Goal: Task Accomplishment & Management: Manage account settings

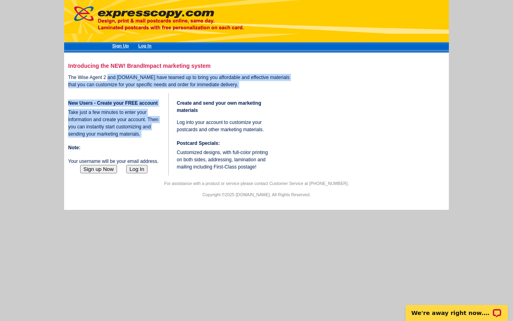
drag, startPoint x: 112, startPoint y: 77, endPoint x: 127, endPoint y: 152, distance: 76.1
click at [127, 63] on div "Introducing the NEW! BrandImpact marketing system The Wise Agent 2 and expressc…" at bounding box center [256, 63] width 377 height 0
click at [94, 173] on button "Sign up Now" at bounding box center [98, 169] width 37 height 8
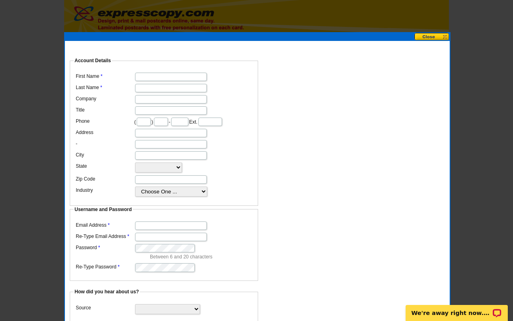
click at [437, 35] on button at bounding box center [432, 37] width 35 height 8
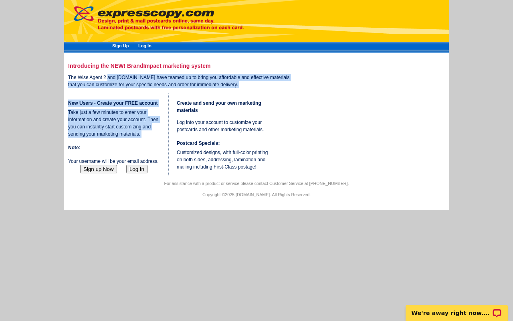
click at [107, 173] on button "Sign up Now" at bounding box center [98, 169] width 37 height 8
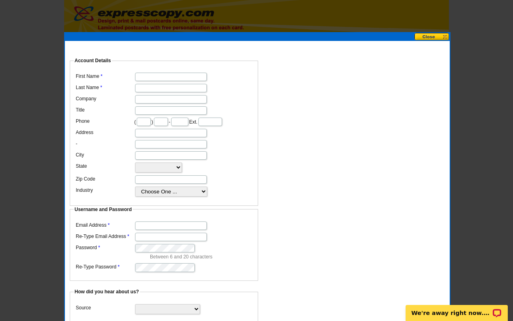
click at [150, 82] on dd at bounding box center [164, 87] width 180 height 11
click at [148, 71] on dd at bounding box center [164, 76] width 180 height 11
click at [149, 74] on input "First Name" at bounding box center [171, 77] width 72 height 8
type input "Lauren"
type input "Hintz"
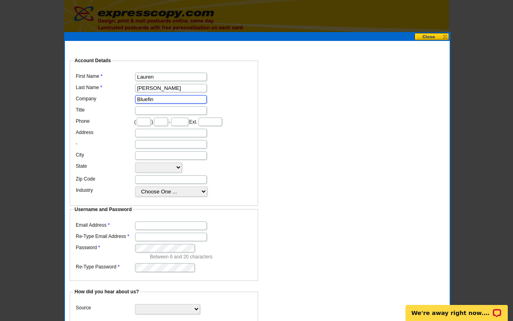
type input "Bluefin"
type input "254"
type input "495"
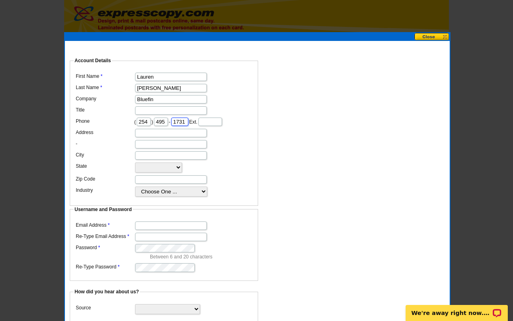
type input "1731"
type input "`"
click at [212, 120] on input "`" at bounding box center [211, 122] width 24 height 8
click at [152, 131] on input "Address" at bounding box center [171, 133] width 72 height 8
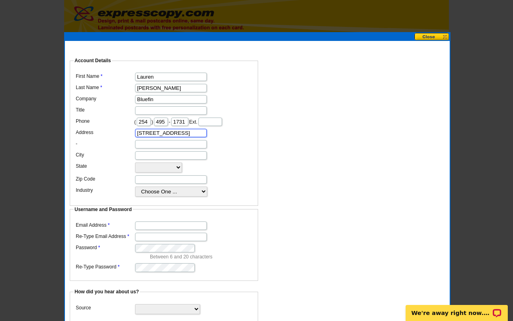
type input "220 E Oaks Ave"
type input "o"
type input "Port Aransas"
click at [135, 162] on select "Alabama Alaska Arizona Arkansas California Colorado Connecticut District of Col…" at bounding box center [158, 167] width 47 height 10
click at [160, 163] on select "Alabama Alaska Arizona Arkansas California Colorado Connecticut District of Col…" at bounding box center [158, 167] width 47 height 10
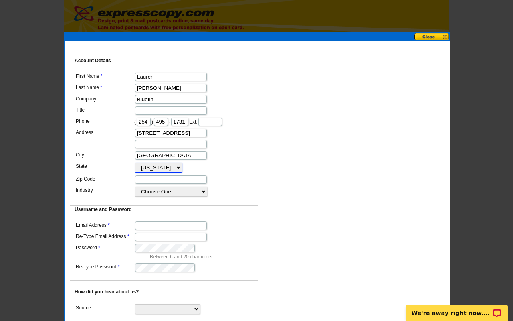
select select "TX"
click at [135, 162] on select "Alabama Alaska Arizona Arkansas California Colorado Connecticut District of Col…" at bounding box center [158, 167] width 47 height 10
click at [150, 179] on input "Zip Code" at bounding box center [171, 179] width 72 height 8
type input "78373"
click at [148, 187] on select "Choose One ... Residential Real Estate Accounting Agriculture Architecture Arts…" at bounding box center [171, 192] width 72 height 10
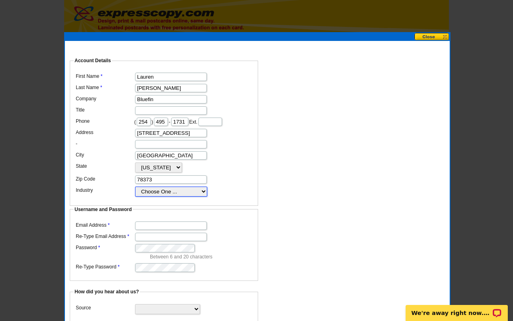
select select "2"
click at [135, 187] on select "Choose One ... Residential Real Estate Accounting Agriculture Architecture Arts…" at bounding box center [171, 192] width 72 height 10
click at [147, 219] on dd at bounding box center [164, 224] width 180 height 11
click at [147, 221] on input "Email Address" at bounding box center [171, 225] width 72 height 8
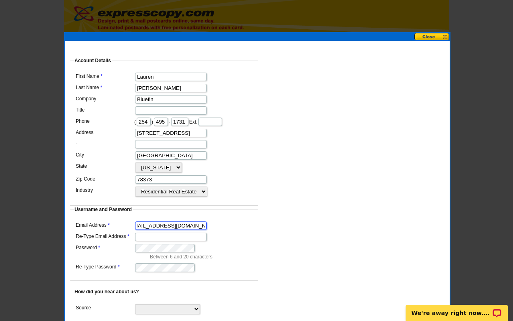
type input "[EMAIL_ADDRESS][DOMAIN_NAME]"
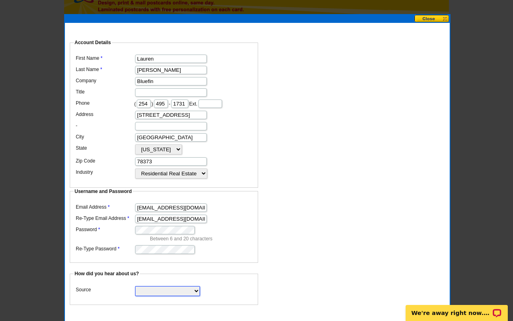
click at [150, 286] on select "Search Engine Television Ad Direct Mail Postcard Email Referred by a friend Oth…" at bounding box center [167, 291] width 65 height 10
click at [135, 286] on select "Search Engine Television Ad Direct Mail Postcard Email Referred by a friend Oth…" at bounding box center [167, 291] width 65 height 10
click at [151, 286] on select "Search Engine Television Ad Direct Mail Postcard Email Referred by a friend Oth…" at bounding box center [167, 291] width 65 height 10
select select "other"
click at [135, 286] on select "Search Engine Television Ad Direct Mail Postcard Email Referred by a friend Oth…" at bounding box center [167, 291] width 65 height 10
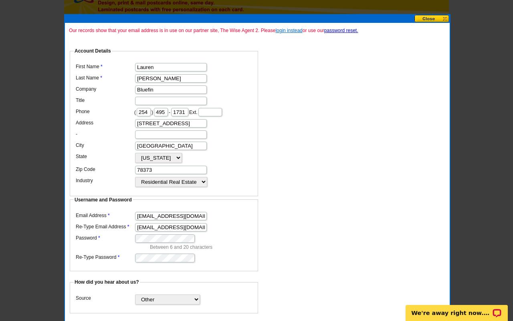
click at [291, 32] on link "login instead" at bounding box center [289, 31] width 27 height 6
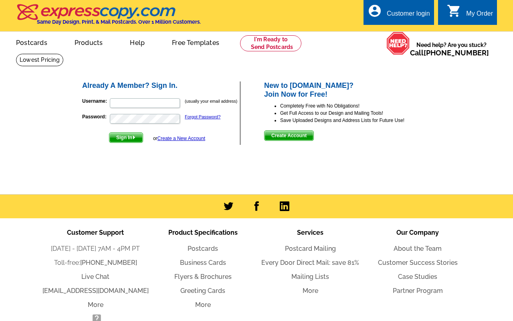
click at [142, 97] on p "Username: (usually your email address)" at bounding box center [161, 102] width 158 height 11
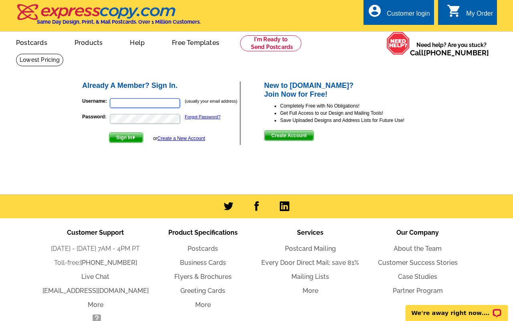
click at [142, 104] on input "Username:" at bounding box center [145, 103] width 70 height 10
type input "lauren"
click at [132, 137] on span "Sign In" at bounding box center [125, 138] width 33 height 10
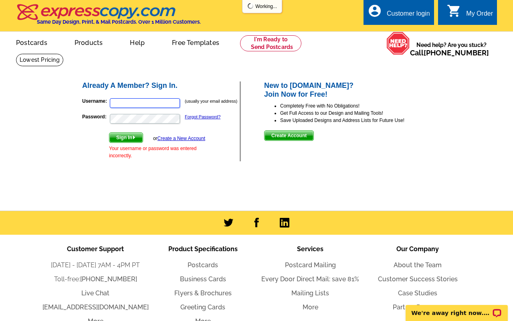
type input "[EMAIL_ADDRESS][DOMAIN_NAME]"
click at [133, 136] on img "submit" at bounding box center [134, 138] width 4 height 4
click at [124, 139] on span "Sign In" at bounding box center [125, 138] width 33 height 10
click at [129, 138] on span "Sign In" at bounding box center [125, 138] width 33 height 10
click at [120, 137] on span "Sign In" at bounding box center [125, 138] width 33 height 10
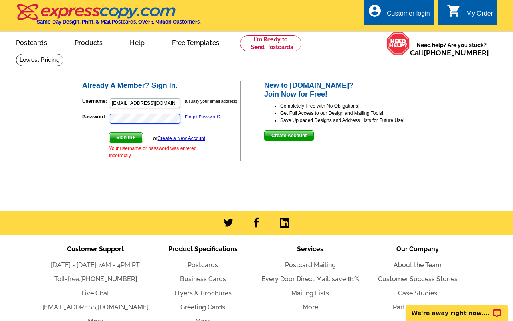
click at [109, 132] on button "Sign In" at bounding box center [126, 137] width 34 height 10
type input "[EMAIL_ADDRESS][DOMAIN_NAME]"
click at [198, 113] on p "Password: Forgot Password?" at bounding box center [161, 118] width 158 height 11
click at [198, 117] on link "Forgot Password?" at bounding box center [203, 116] width 36 height 5
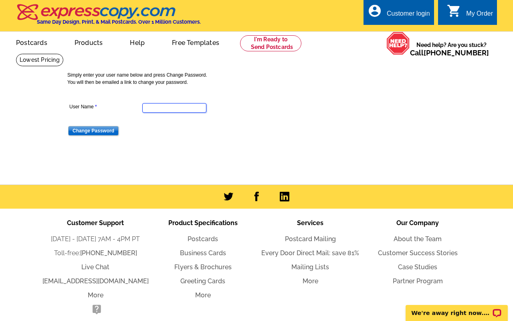
click at [159, 111] on input "User Name" at bounding box center [174, 108] width 64 height 10
type input "[EMAIL_ADDRESS][DOMAIN_NAME]"
click at [106, 134] on input "Change Password" at bounding box center [93, 131] width 51 height 10
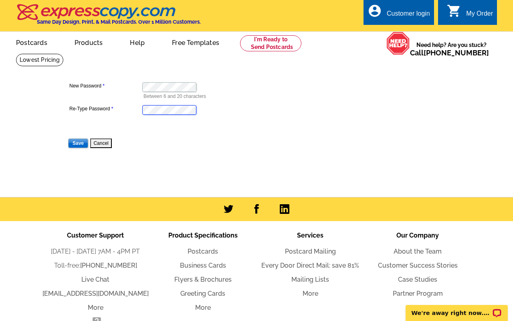
click at [68, 138] on input "Save" at bounding box center [78, 143] width 20 height 10
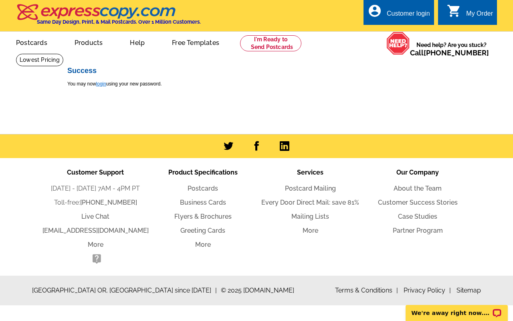
click at [105, 84] on link "login" at bounding box center [101, 84] width 10 height 6
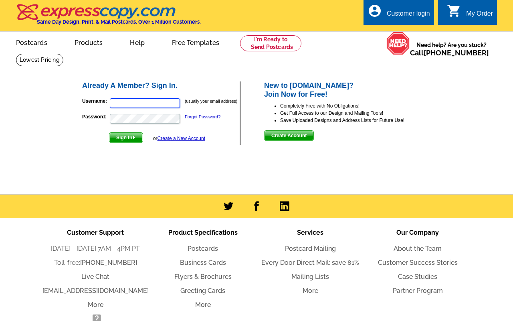
type input "[EMAIL_ADDRESS][DOMAIN_NAME]"
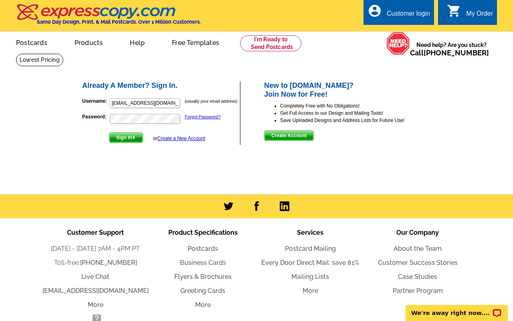
click at [131, 137] on span "Sign In" at bounding box center [125, 138] width 33 height 10
